Goal: Task Accomplishment & Management: Use online tool/utility

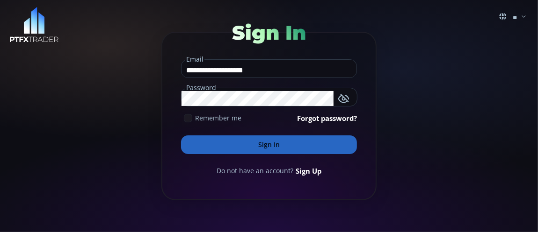
click at [263, 141] on button "Sign In" at bounding box center [269, 145] width 176 height 19
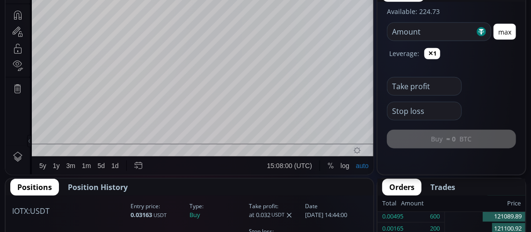
scroll to position [421, 0]
